Goal: Transaction & Acquisition: Download file/media

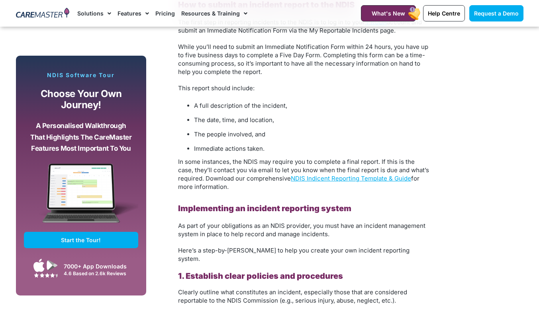
scroll to position [1282, 0]
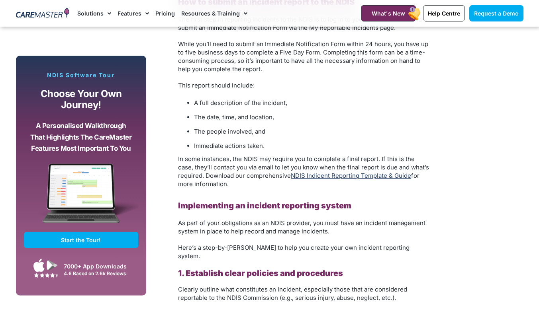
click at [359, 172] on link "NDIS Indicent Reporting Template & Guide" at bounding box center [351, 176] width 120 height 8
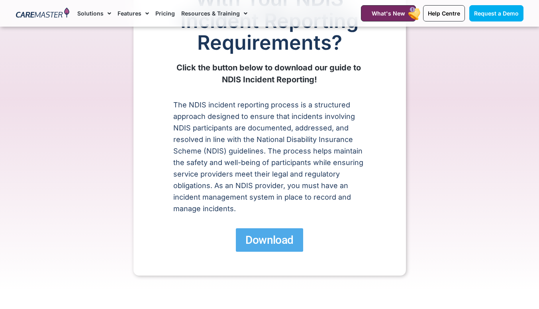
scroll to position [108, 0]
click at [275, 240] on span "Download" at bounding box center [269, 241] width 48 height 14
